Goal: Information Seeking & Learning: Find contact information

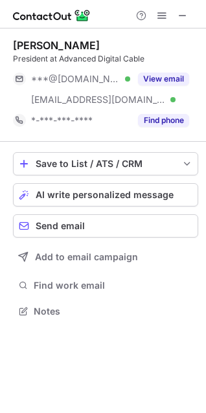
scroll to position [302, 206]
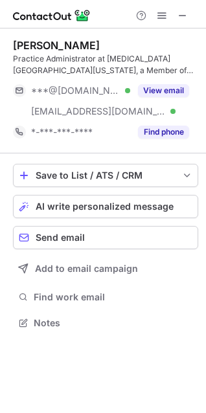
scroll to position [314, 206]
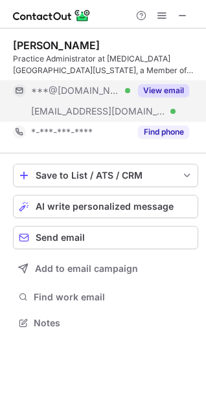
click at [150, 94] on button "View email" at bounding box center [163, 90] width 51 height 13
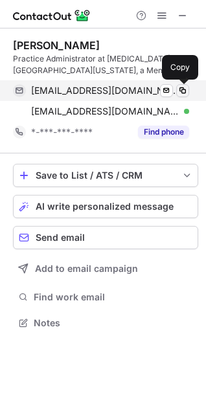
click at [181, 90] on span at bounding box center [182, 90] width 10 height 10
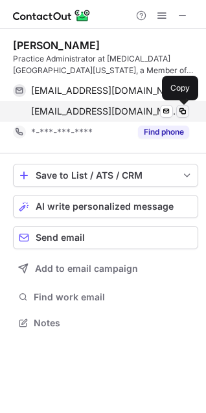
click at [183, 114] on span at bounding box center [182, 111] width 10 height 10
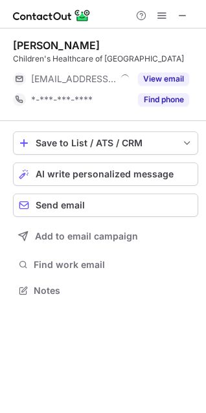
scroll to position [282, 206]
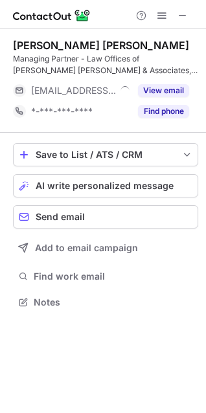
scroll to position [293, 206]
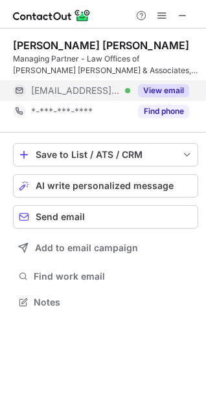
click at [162, 85] on button "View email" at bounding box center [163, 90] width 51 height 13
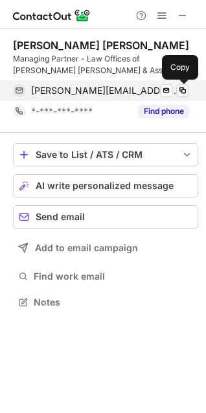
click at [181, 91] on span at bounding box center [182, 90] width 10 height 10
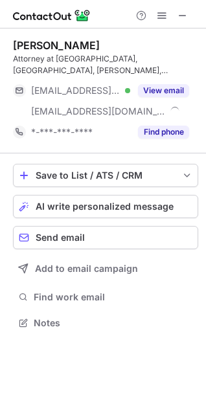
scroll to position [314, 206]
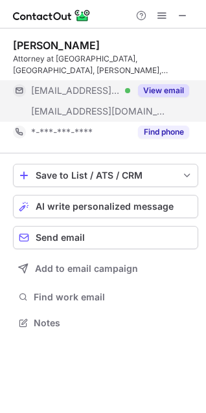
click at [152, 83] on div "View email" at bounding box center [159, 90] width 59 height 21
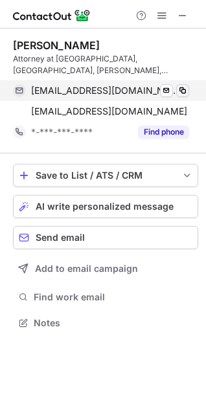
click at [183, 89] on span at bounding box center [182, 90] width 10 height 10
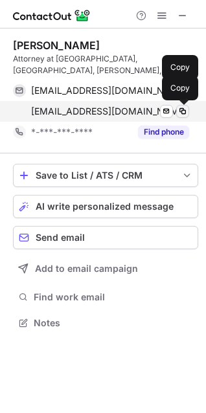
click at [184, 112] on span at bounding box center [182, 111] width 10 height 10
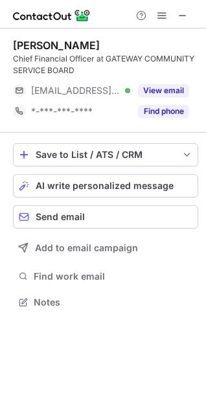
scroll to position [293, 206]
click at [184, 13] on span at bounding box center [182, 15] width 10 height 10
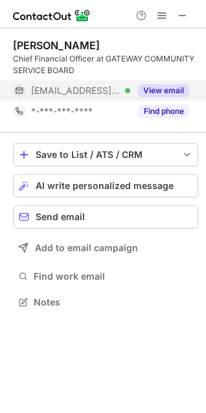
click at [157, 89] on button "View email" at bounding box center [163, 90] width 51 height 13
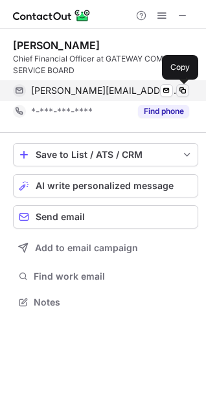
click at [183, 89] on span at bounding box center [182, 90] width 10 height 10
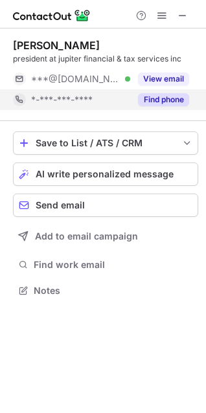
scroll to position [282, 206]
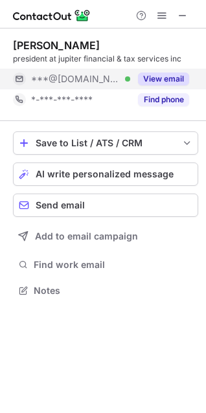
click at [165, 82] on button "View email" at bounding box center [163, 78] width 51 height 13
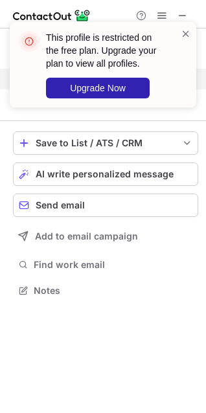
click at [184, 33] on span at bounding box center [186, 33] width 10 height 13
